Goal: Task Accomplishment & Management: Manage account settings

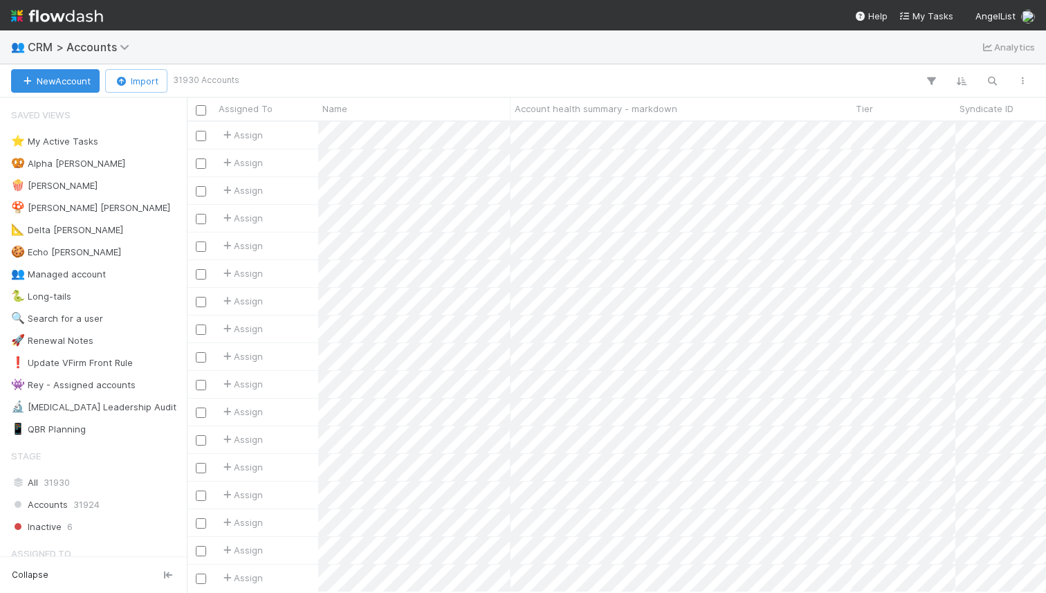
scroll to position [0, 1]
click at [580, 78] on div at bounding box center [637, 81] width 801 height 18
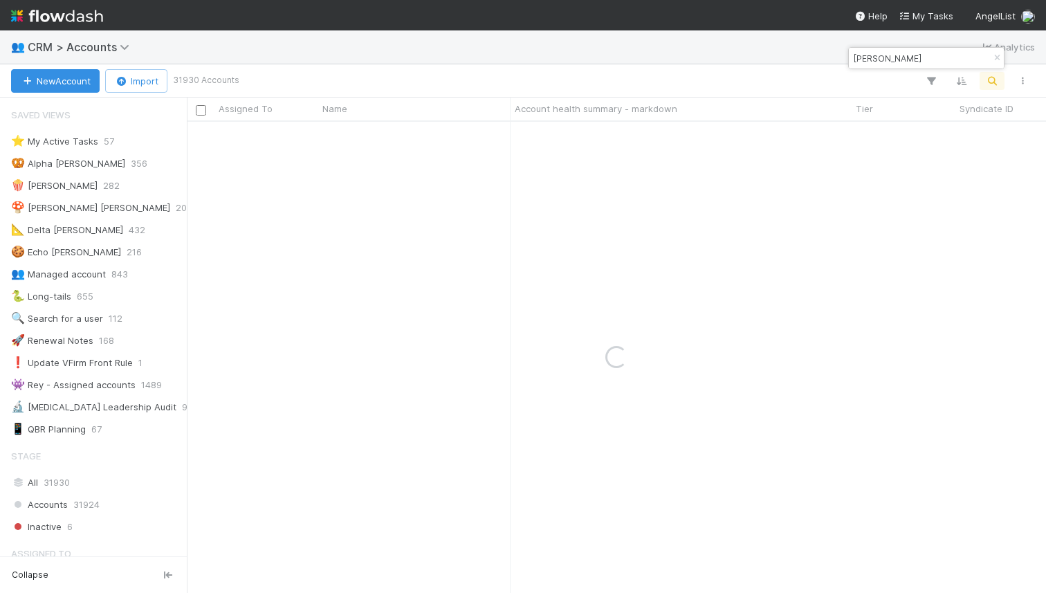
type input "andrew tan"
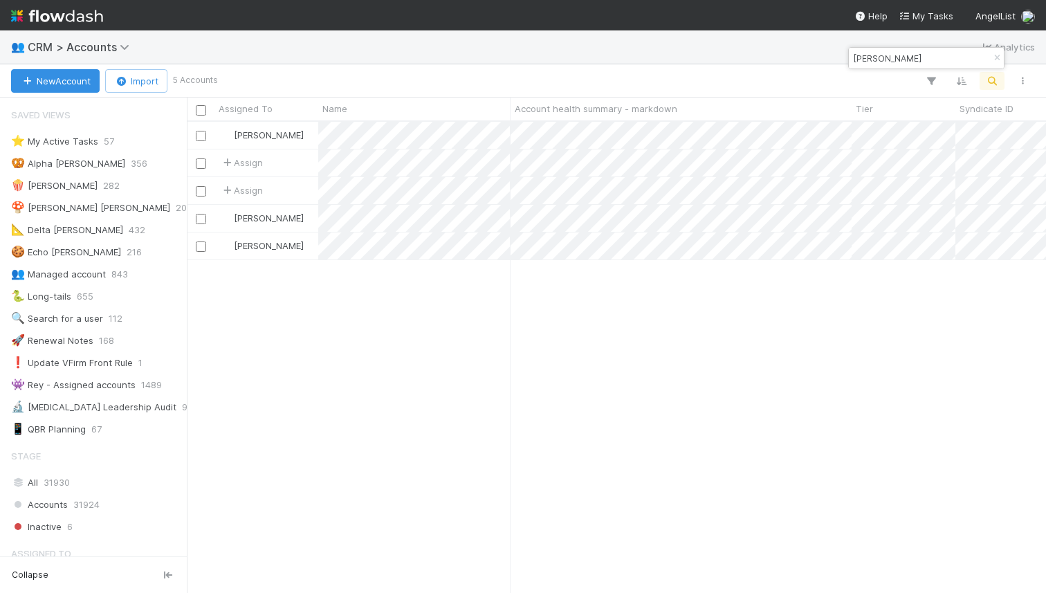
scroll to position [470, 859]
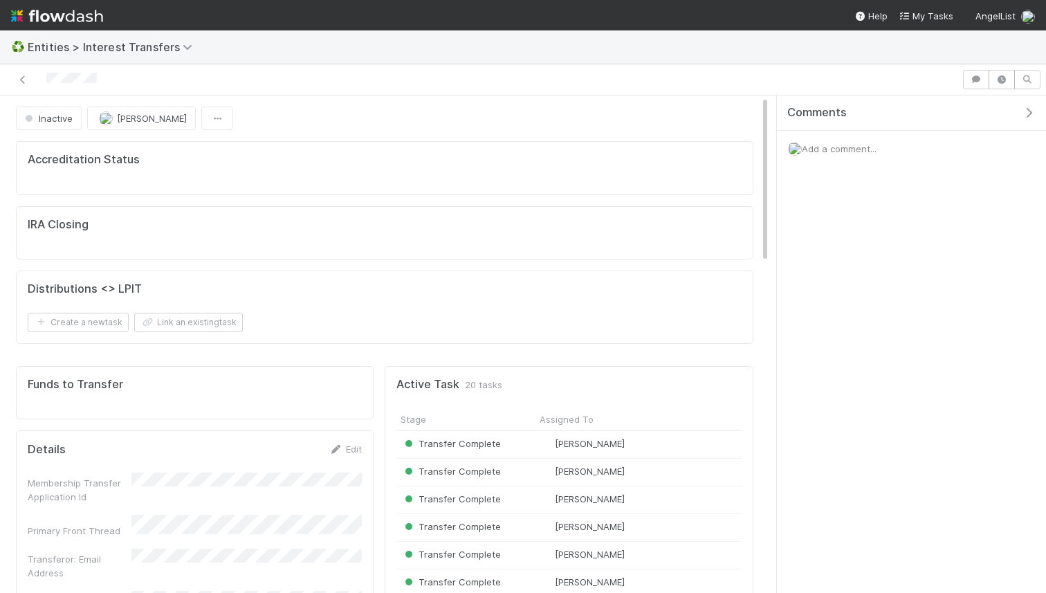
scroll to position [281, 345]
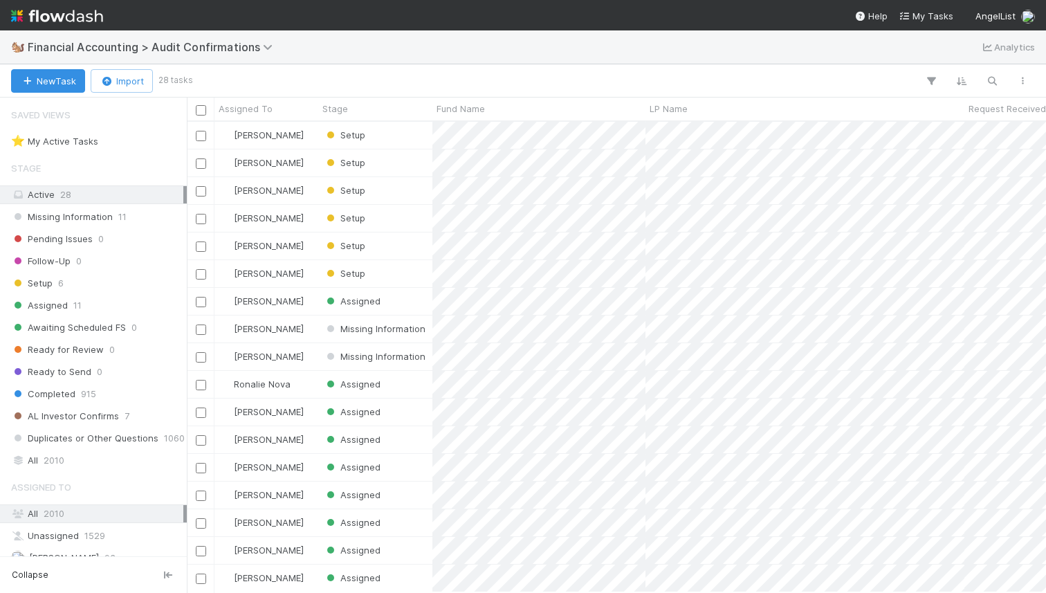
scroll to position [0, 1]
click at [560, 57] on div "🐿️ Financial Accounting > Audit Confirmations Analytics" at bounding box center [523, 46] width 1046 height 33
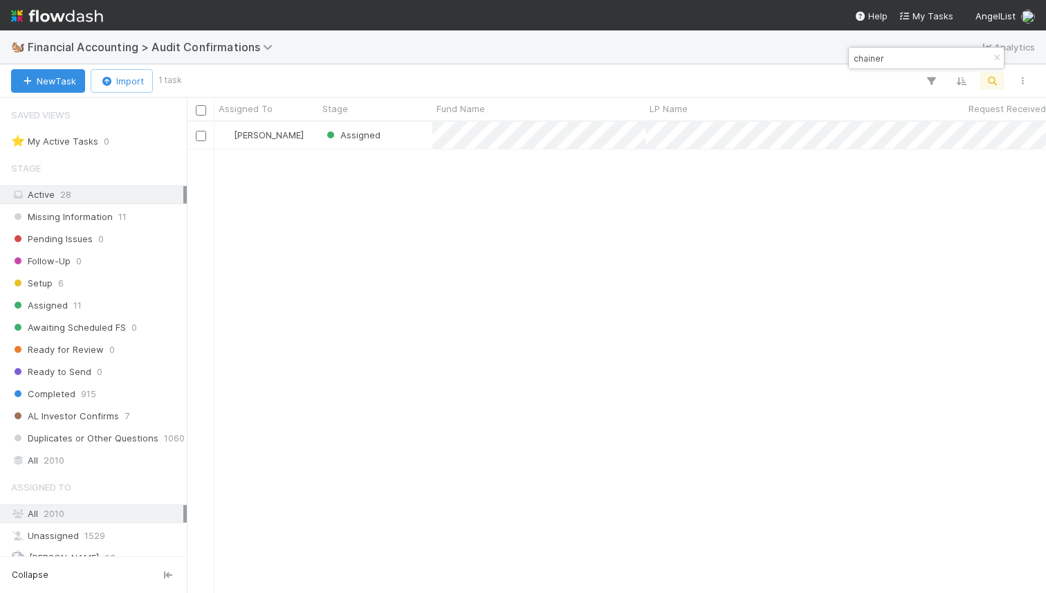
scroll to position [470, 859]
type input "chainer"
click at [420, 140] on div "Assigned" at bounding box center [375, 135] width 114 height 27
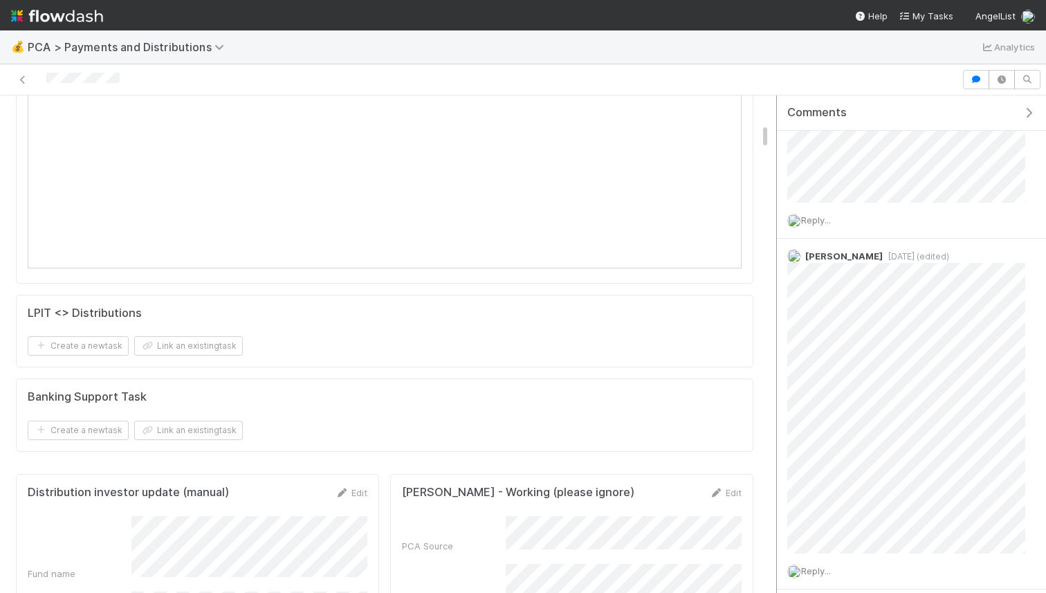
scroll to position [707, 0]
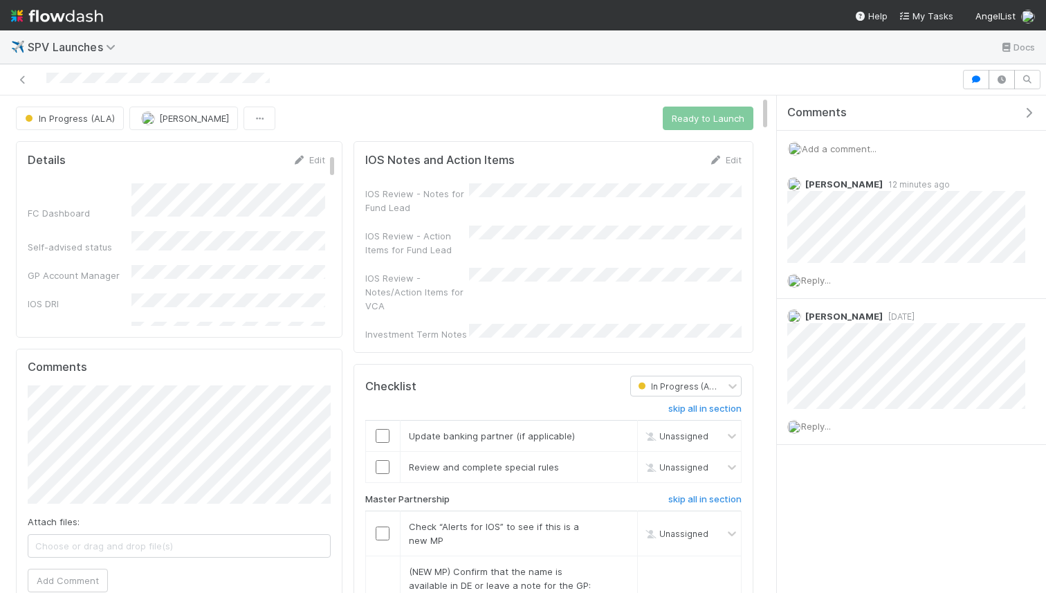
click at [839, 142] on div "Add a comment..." at bounding box center [911, 149] width 269 height 36
click at [838, 146] on span "Add a comment..." at bounding box center [839, 148] width 75 height 11
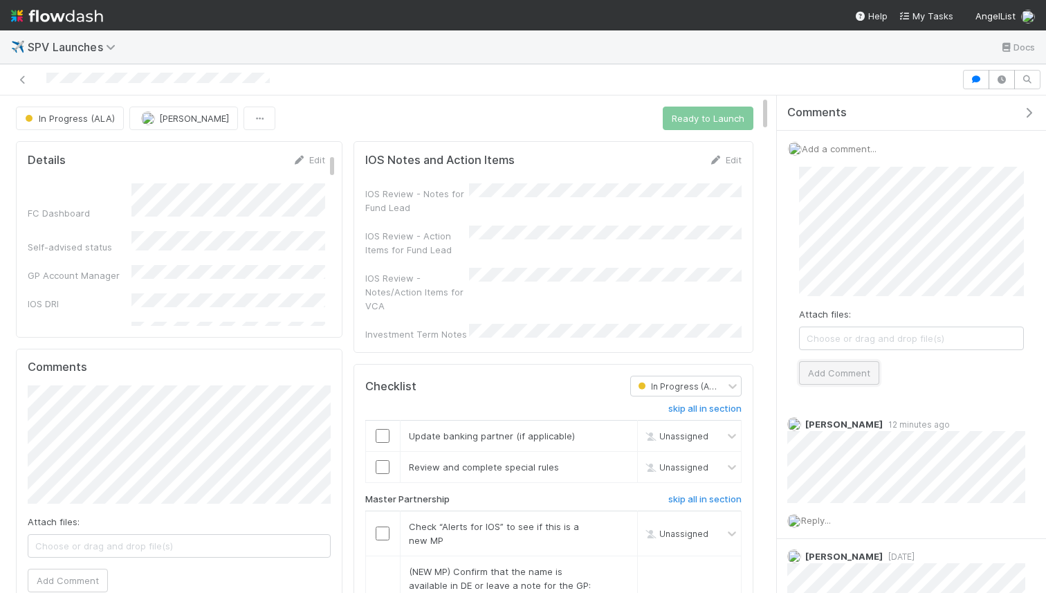
click at [827, 363] on button "Add Comment" at bounding box center [839, 373] width 80 height 24
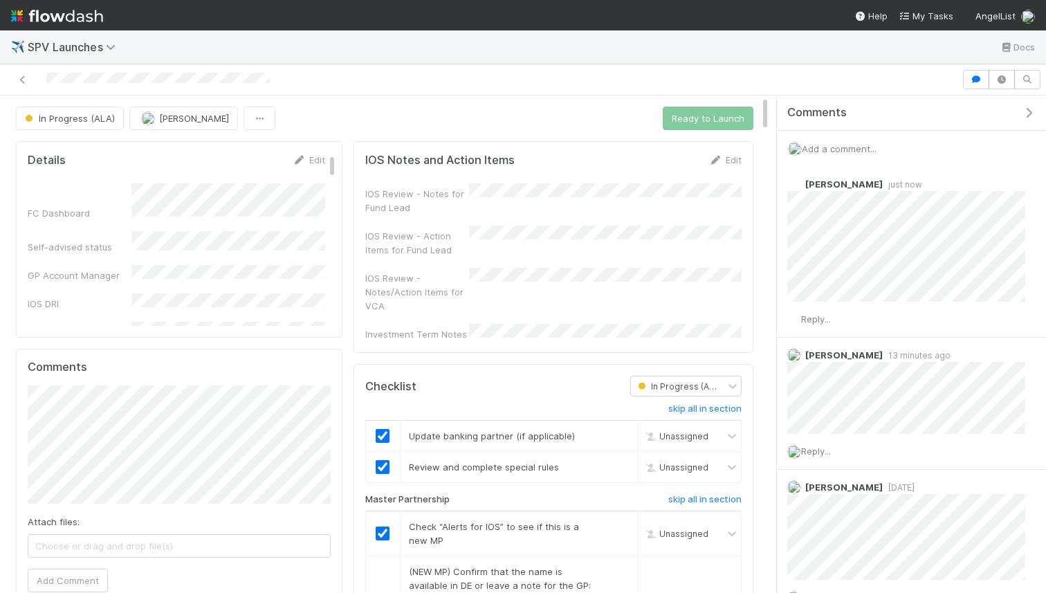
checkbox input "true"
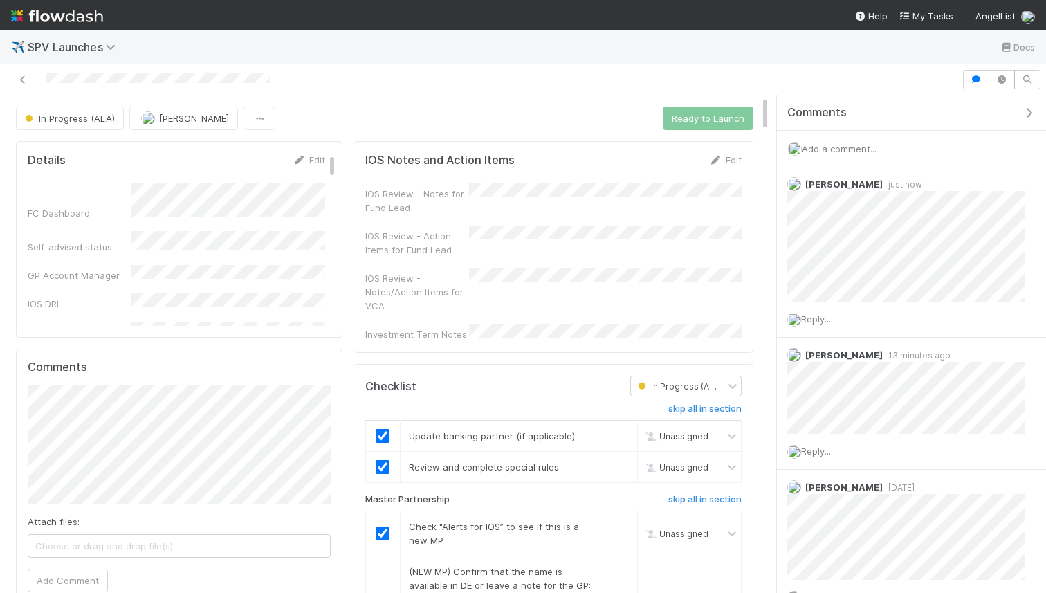
checkbox input "true"
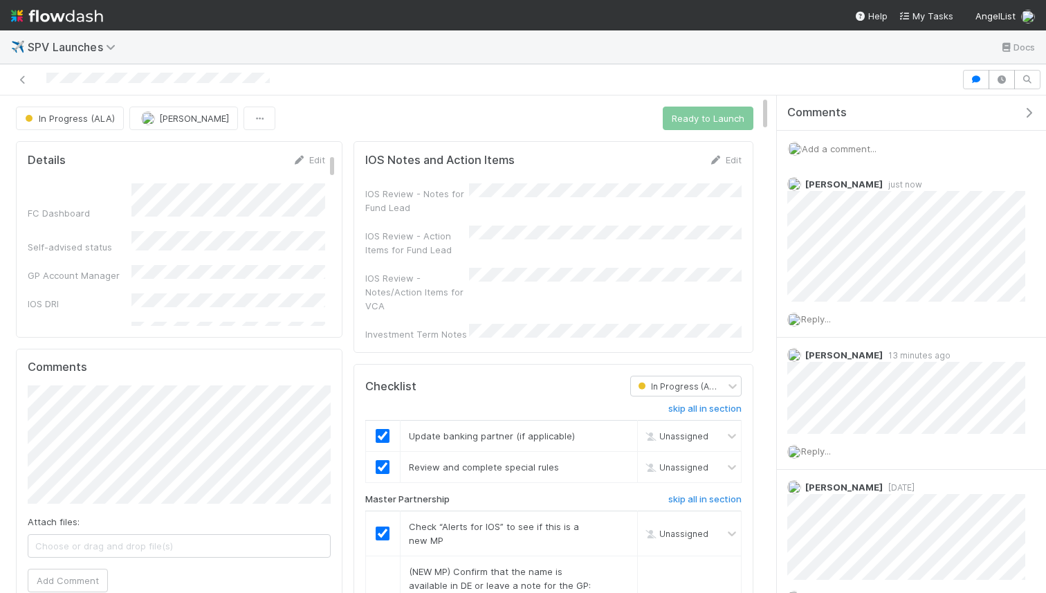
checkbox input "true"
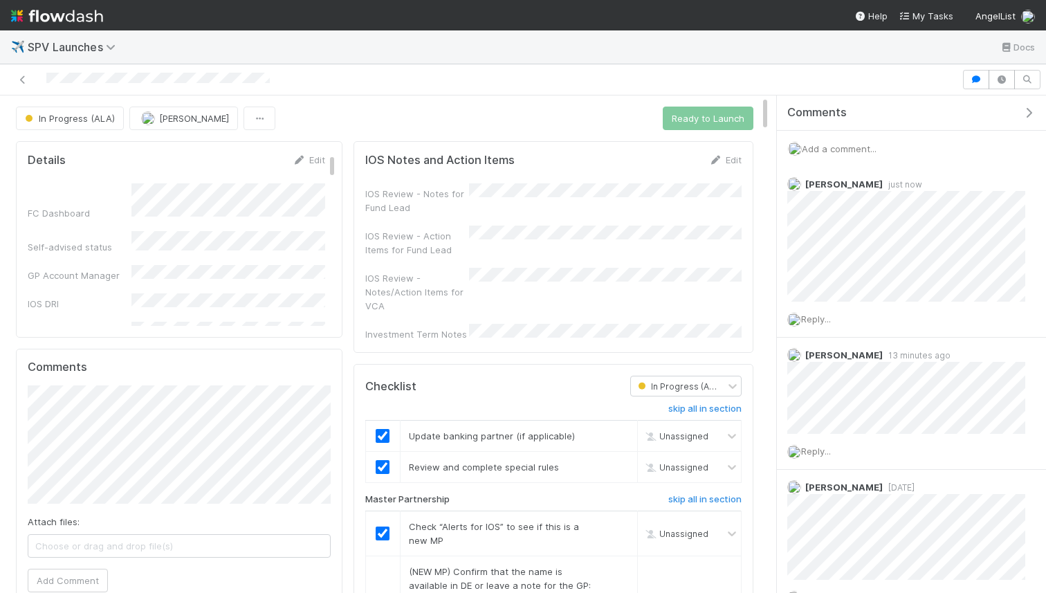
checkbox input "true"
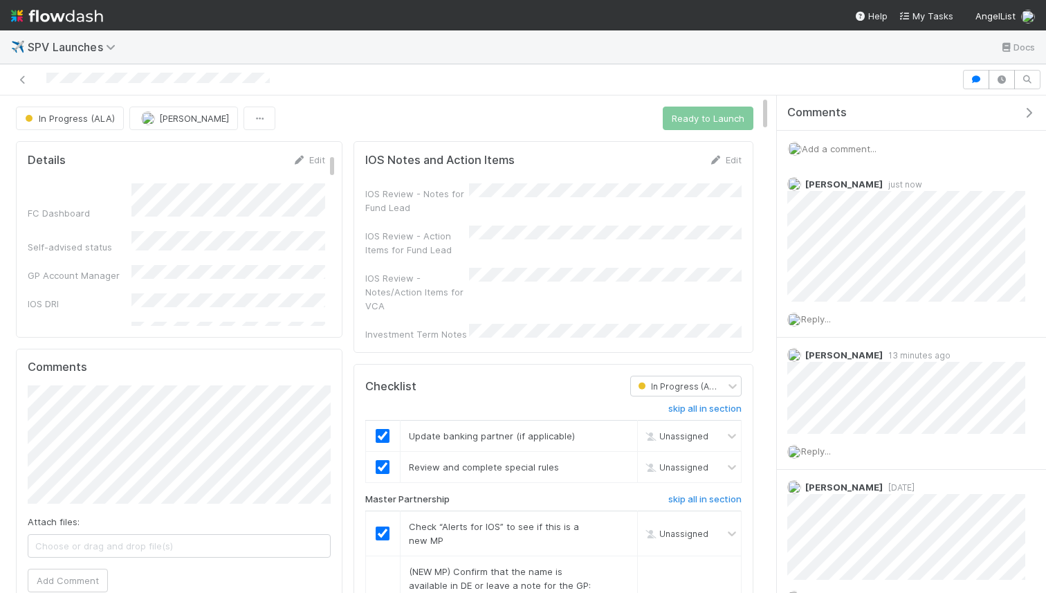
checkbox input "true"
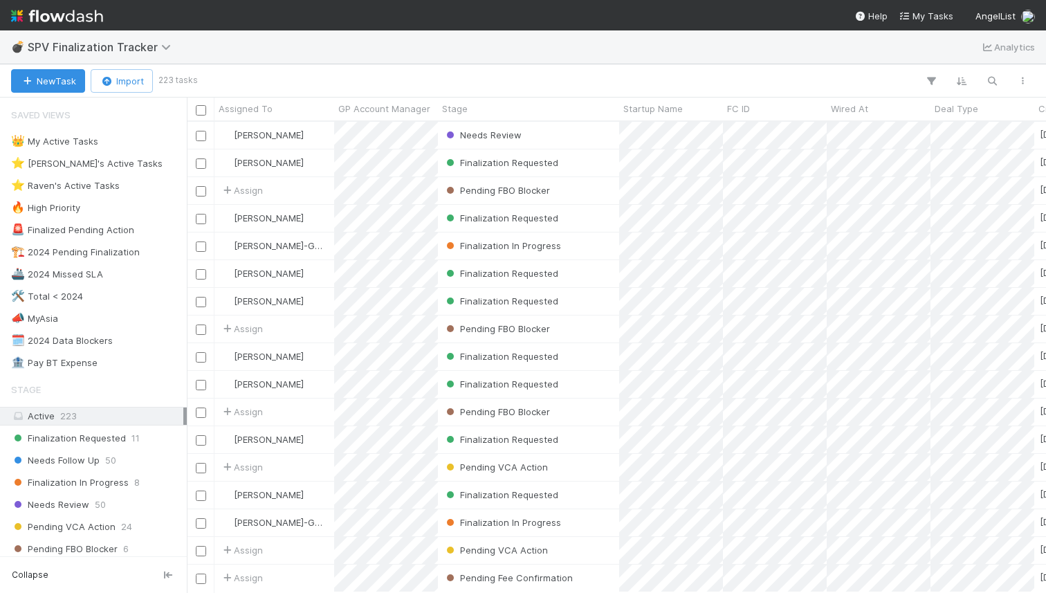
scroll to position [0, 1]
click at [557, 78] on div at bounding box center [616, 81] width 842 height 18
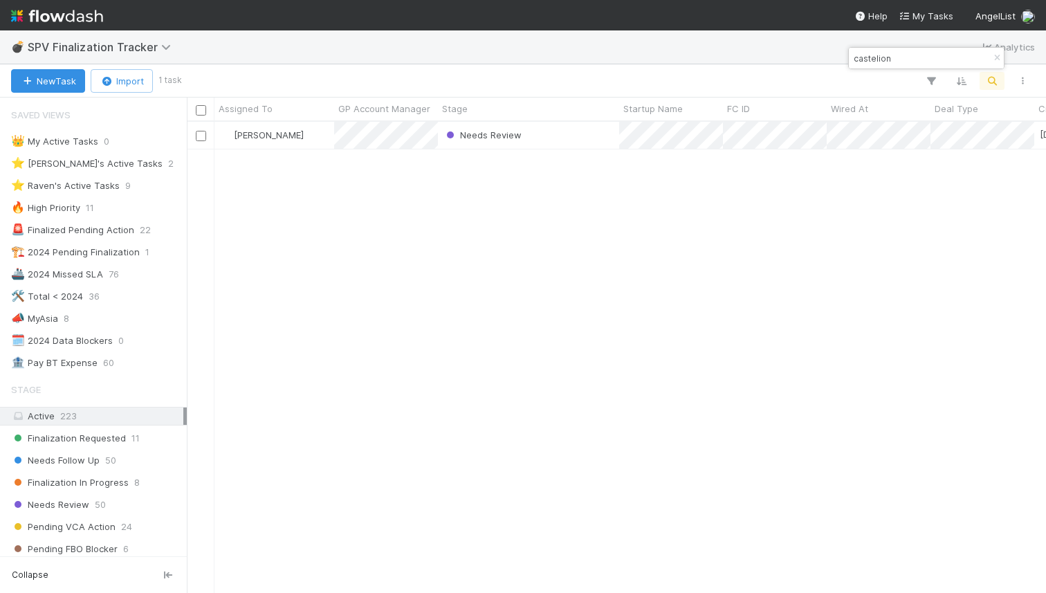
scroll to position [470, 859]
type input "castelion"
click at [550, 130] on div "Needs Review" at bounding box center [528, 135] width 181 height 27
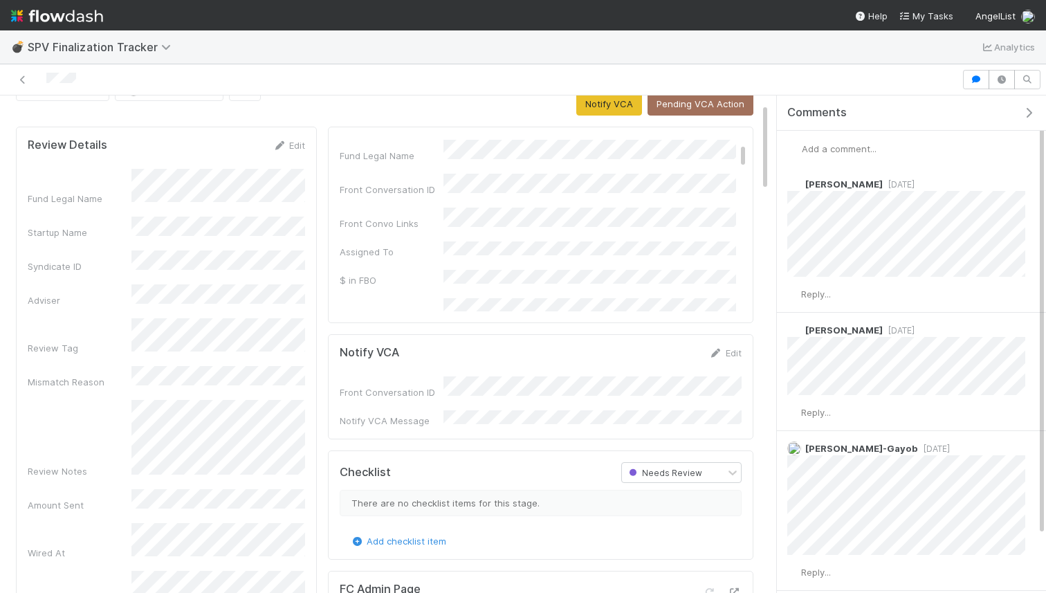
scroll to position [64, 0]
